Goal: Task Accomplishment & Management: Use online tool/utility

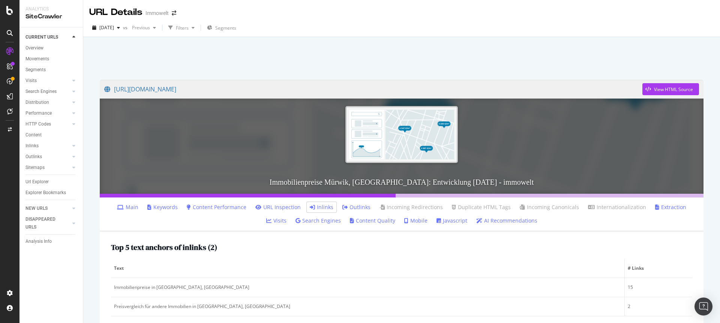
scroll to position [216, 0]
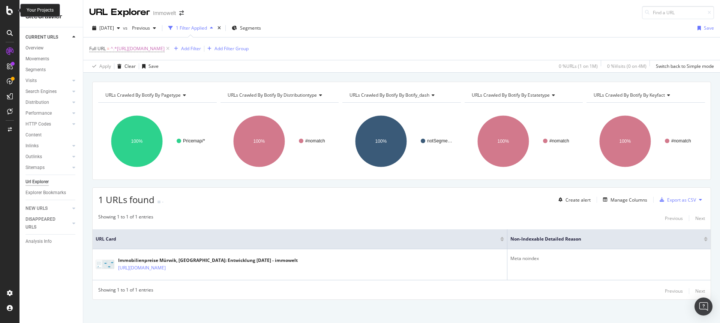
click at [7, 12] on icon at bounding box center [9, 10] width 7 height 9
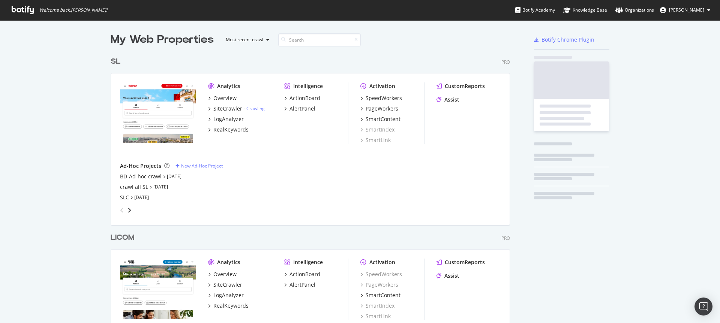
scroll to position [318, 709]
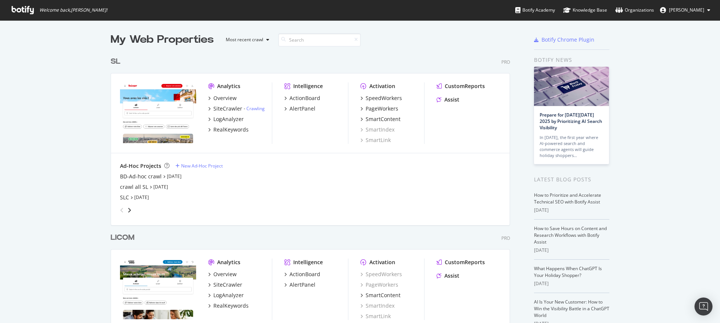
click at [24, 12] on icon at bounding box center [23, 10] width 22 height 8
click at [322, 40] on input at bounding box center [319, 39] width 82 height 13
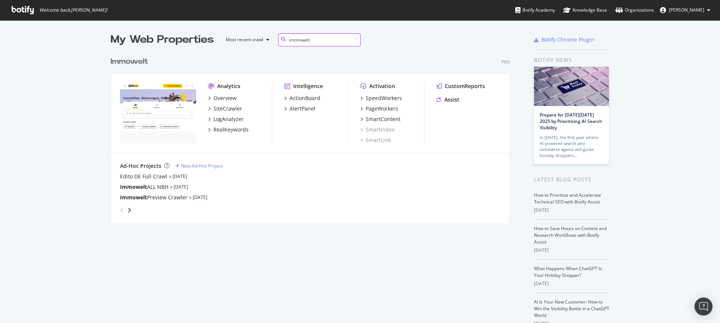
scroll to position [171, 400]
type input "immowelt"
click at [383, 110] on div "PageWorkers" at bounding box center [382, 108] width 33 height 7
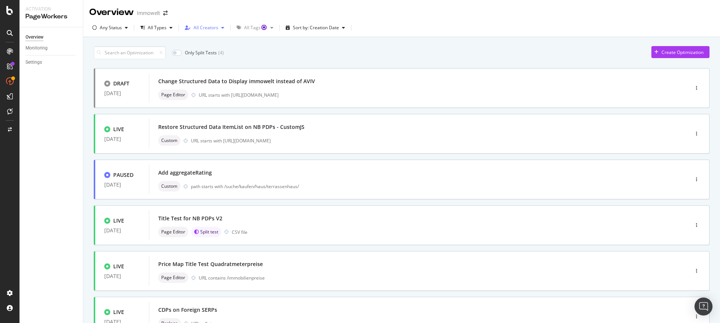
click at [210, 29] on div "All Creators" at bounding box center [205, 27] width 25 height 4
click at [420, 14] on div "Overview Immowelt" at bounding box center [401, 9] width 637 height 19
